Goal: Navigation & Orientation: Go to known website

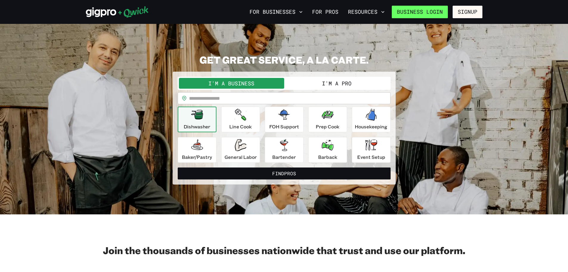
click at [421, 12] on link "Business Login" at bounding box center [420, 12] width 56 height 13
click at [418, 13] on link "Business Login" at bounding box center [420, 12] width 56 height 13
click at [427, 8] on link "Business Login" at bounding box center [420, 12] width 56 height 13
click at [418, 13] on link "Business Login" at bounding box center [420, 12] width 56 height 13
click at [430, 13] on link "Business Login" at bounding box center [420, 12] width 56 height 13
